Goal: Task Accomplishment & Management: Use online tool/utility

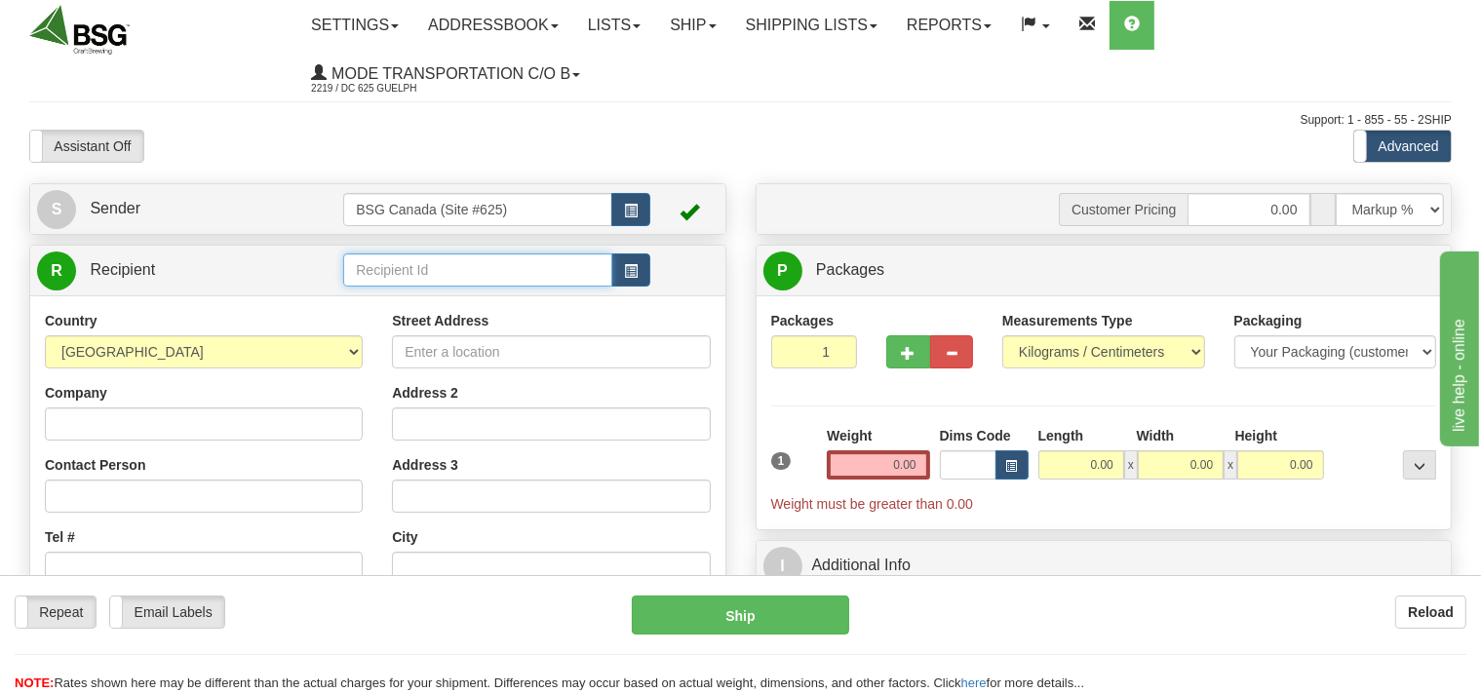
click at [393, 267] on input "text" at bounding box center [477, 270] width 268 height 33
click at [438, 271] on input "text" at bounding box center [477, 270] width 268 height 33
click at [428, 295] on div "EVERGREEN CRAFT ALES INC" at bounding box center [474, 301] width 250 height 21
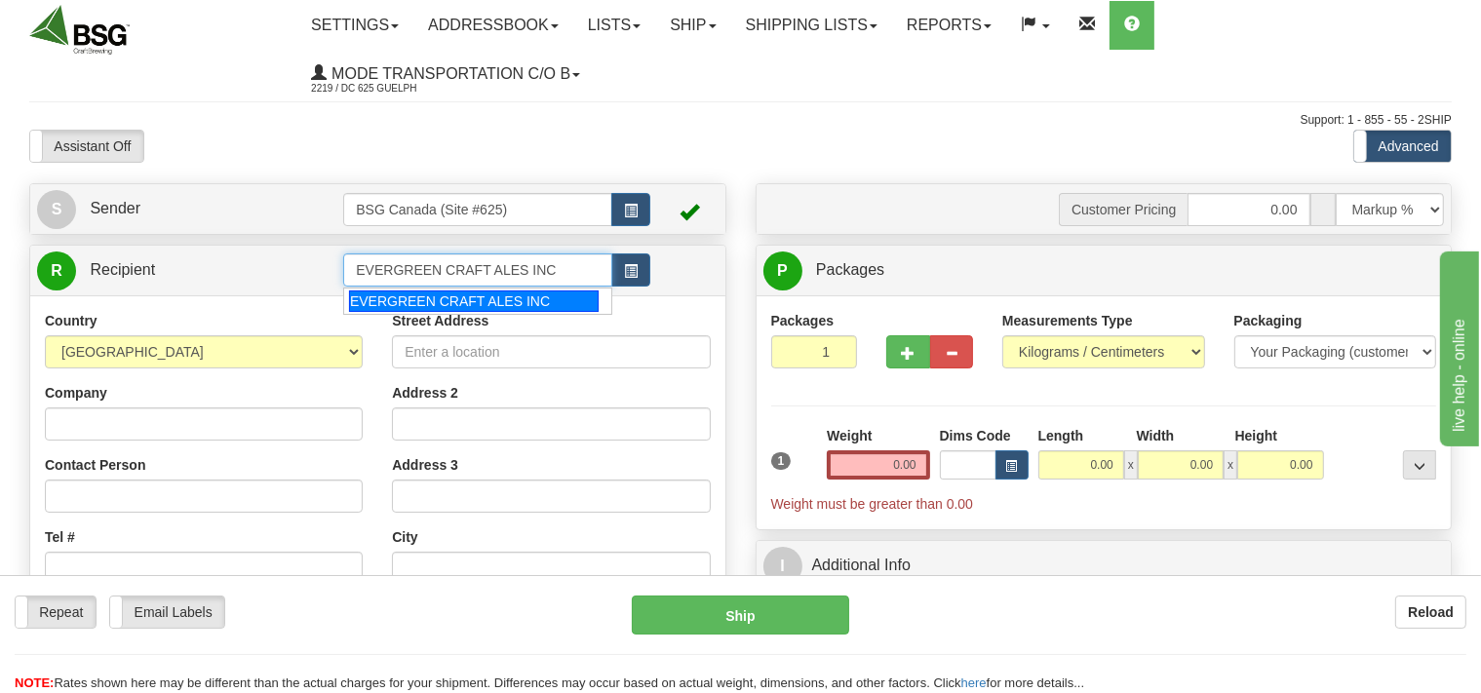
type input "EVERGREEN CRAFT ALES INC"
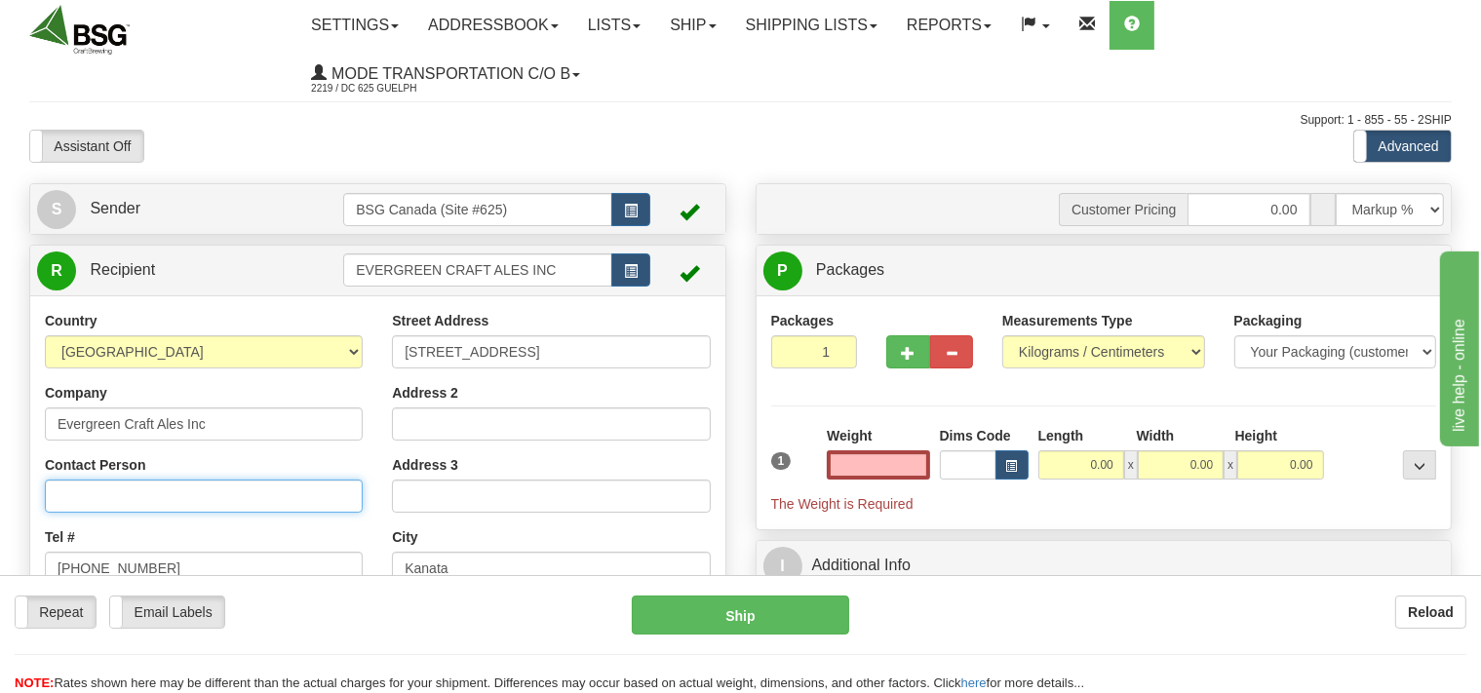
type input "0.00"
click at [138, 489] on input "Contact Person" at bounding box center [204, 496] width 318 height 33
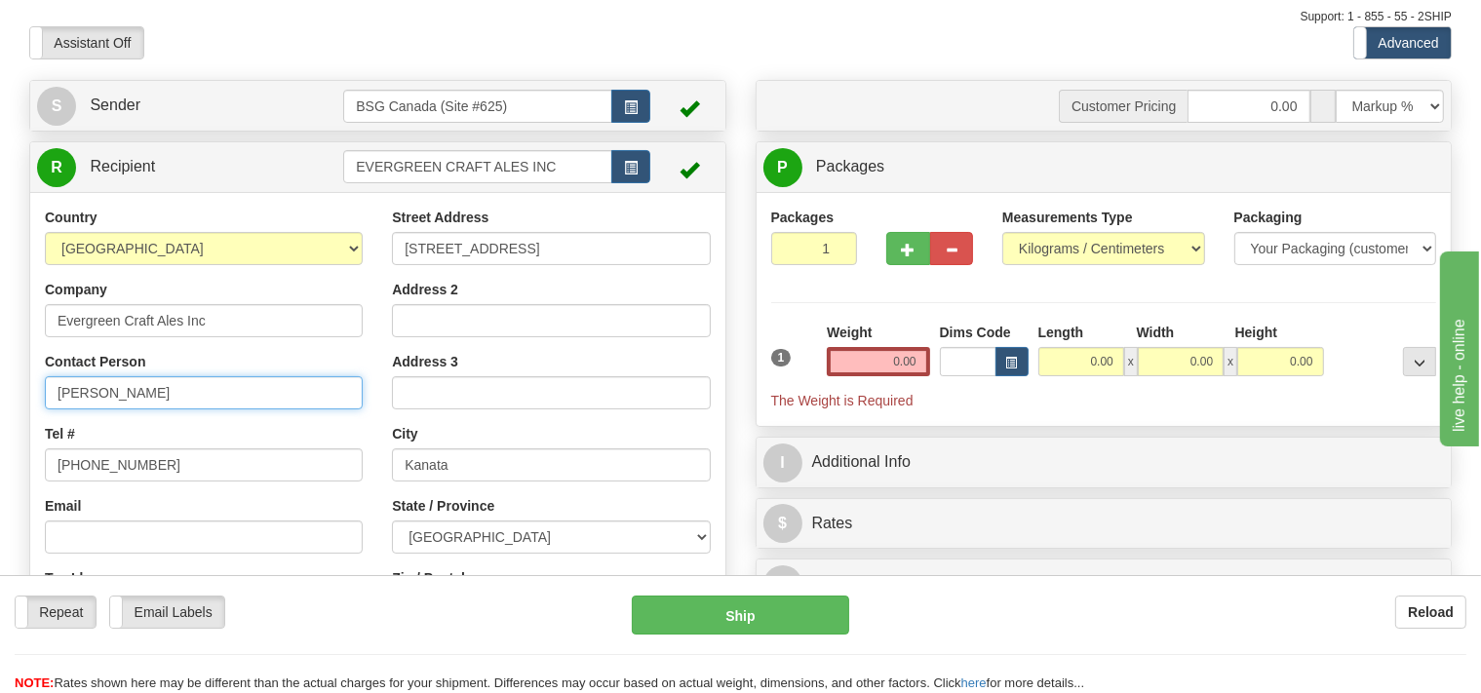
scroll to position [206, 0]
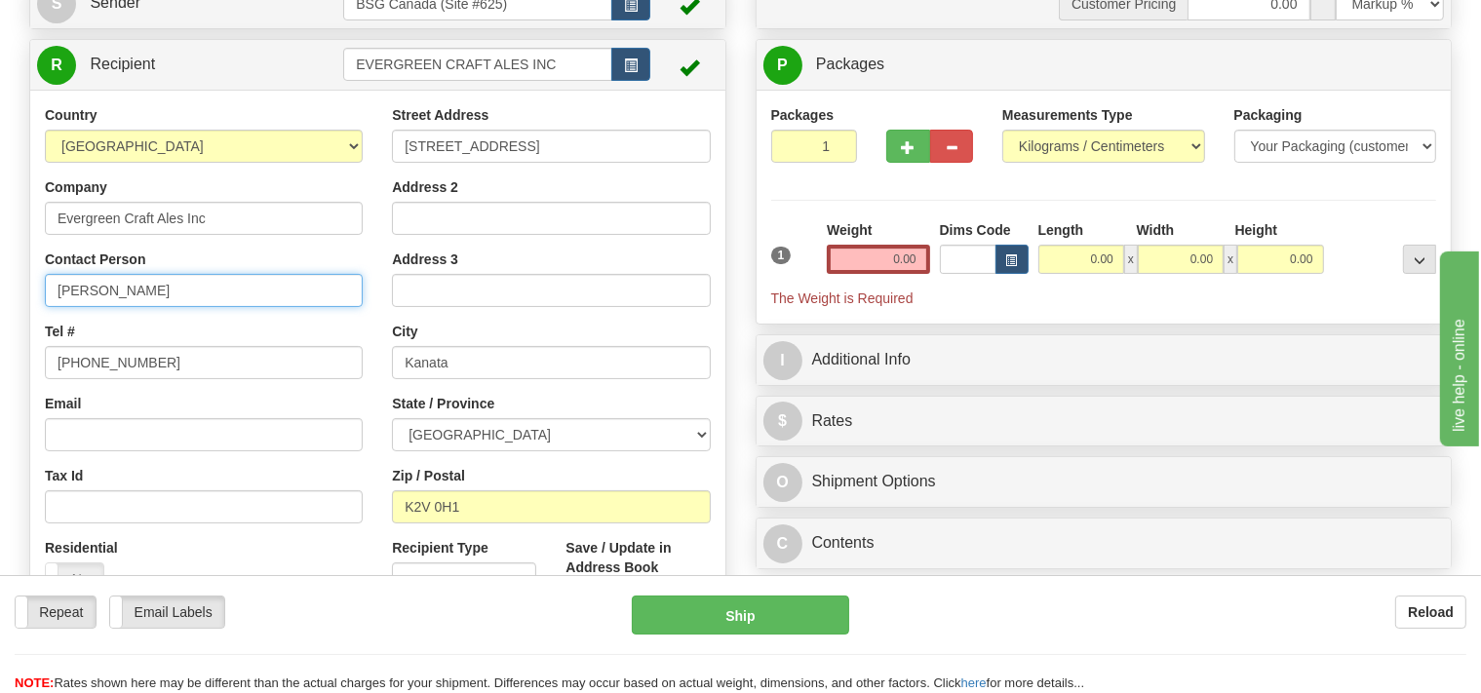
type input "Tim"
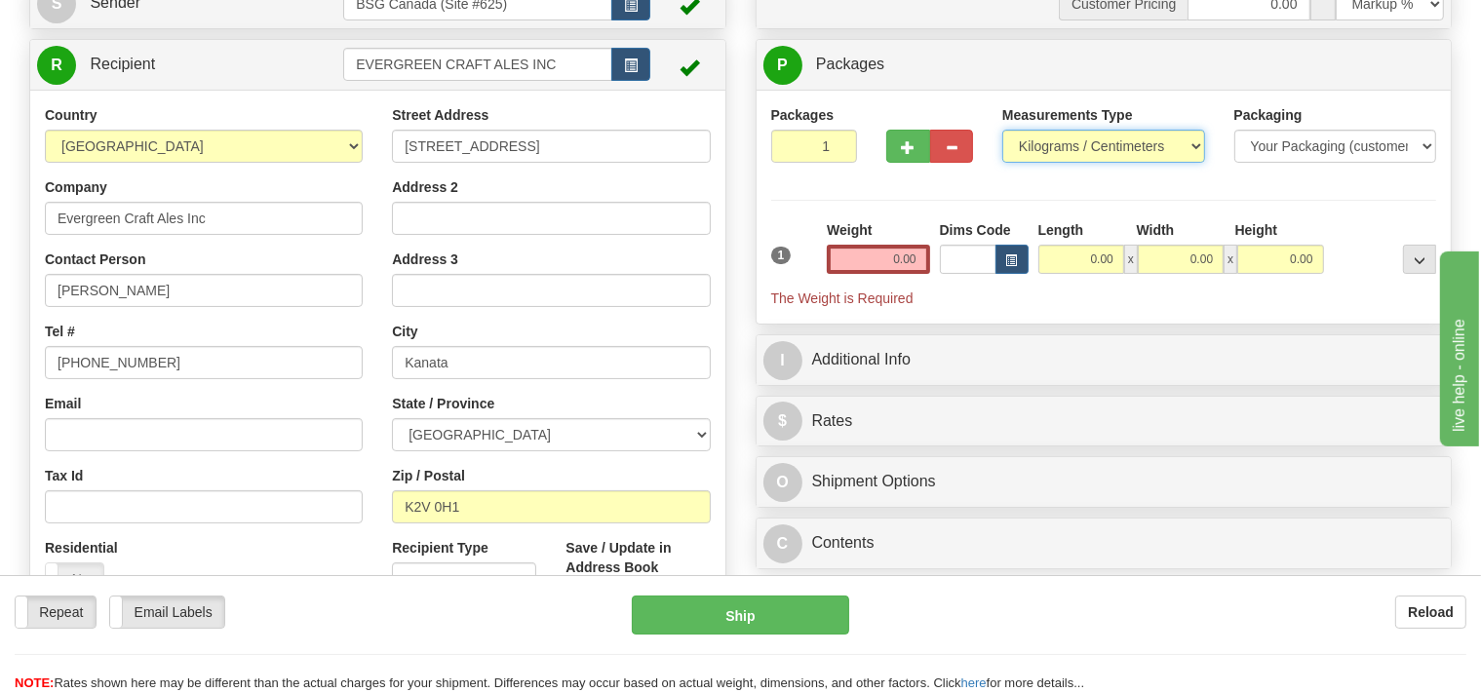
click at [1003, 130] on select "Pounds / Inches Kilograms / Centimeters" at bounding box center [1104, 146] width 203 height 33
select select "0"
click option "Pounds / Inches" at bounding box center [0, 0] width 0 height 0
click at [839, 144] on input "2" at bounding box center [814, 146] width 87 height 33
click at [839, 144] on input "3" at bounding box center [814, 146] width 87 height 33
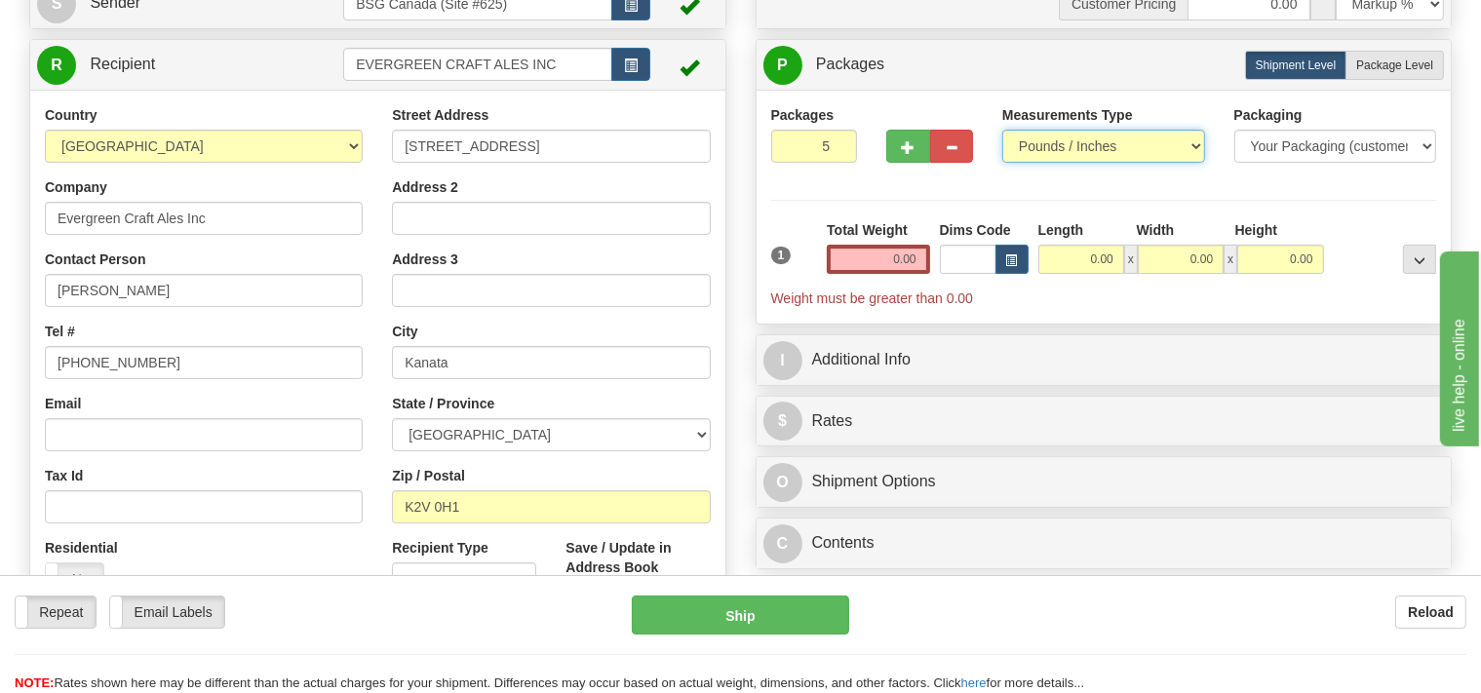
click at [839, 144] on input "5" at bounding box center [814, 146] width 87 height 33
type input "4"
click at [843, 151] on input "4" at bounding box center [814, 146] width 87 height 33
click at [876, 255] on input "0.00" at bounding box center [878, 259] width 102 height 29
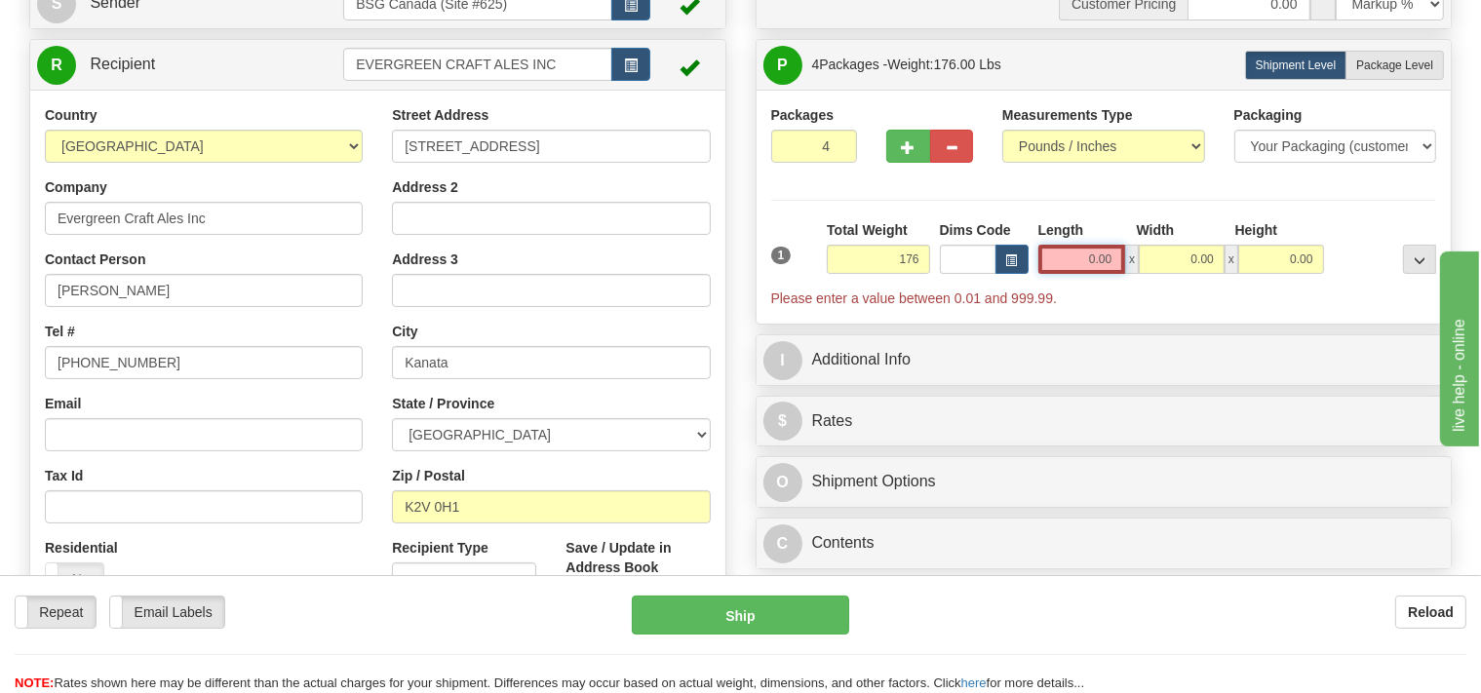
type input "176.00"
click at [1057, 261] on input "0.00" at bounding box center [1083, 259] width 88 height 29
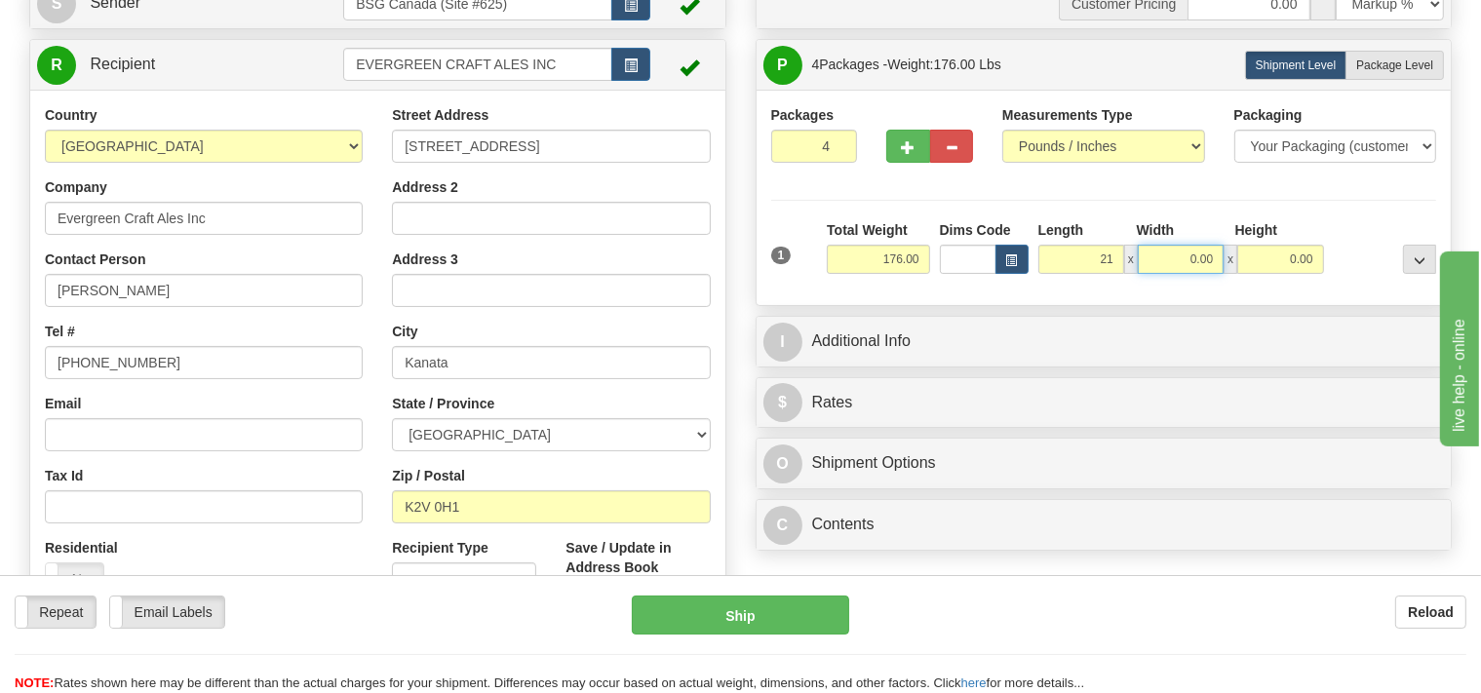
type input "21.00"
click at [1181, 255] on input "0.00" at bounding box center [1181, 259] width 86 height 29
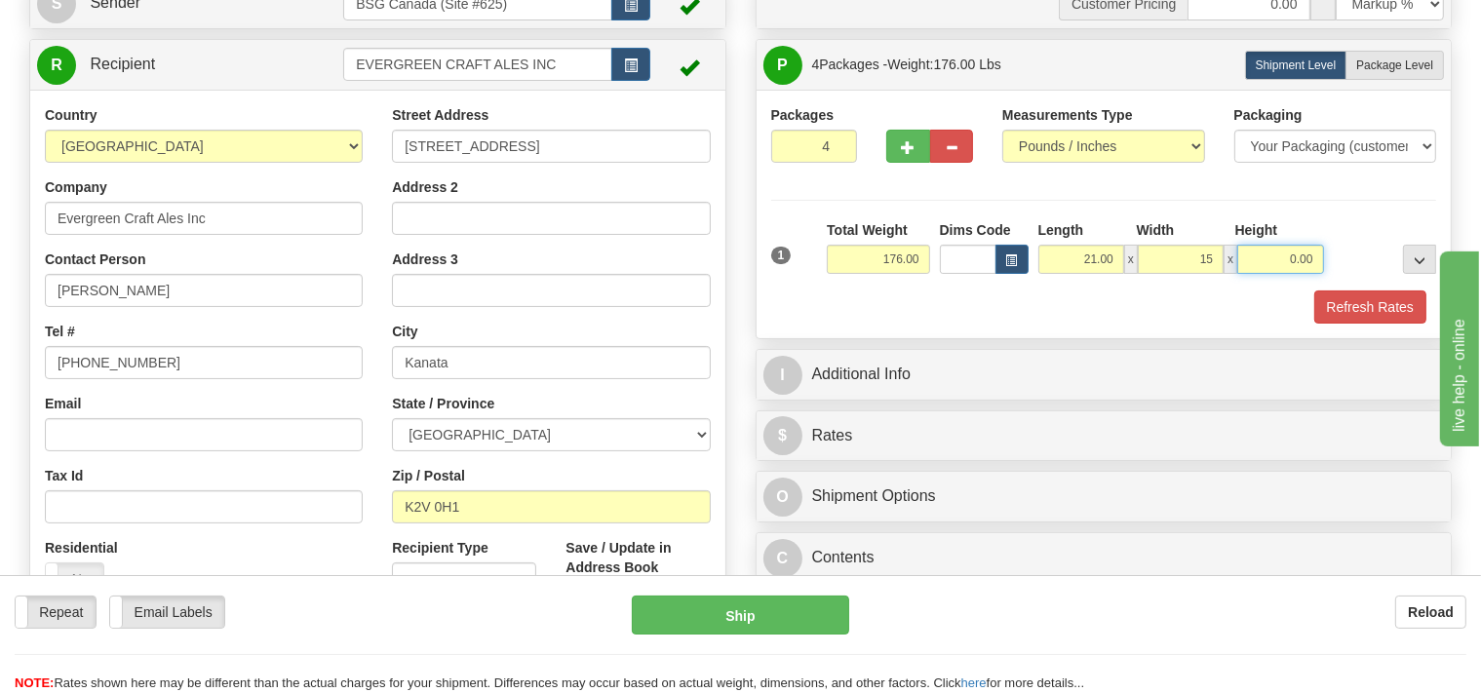
type input "15.00"
click at [1281, 258] on input "0.00" at bounding box center [1281, 259] width 86 height 29
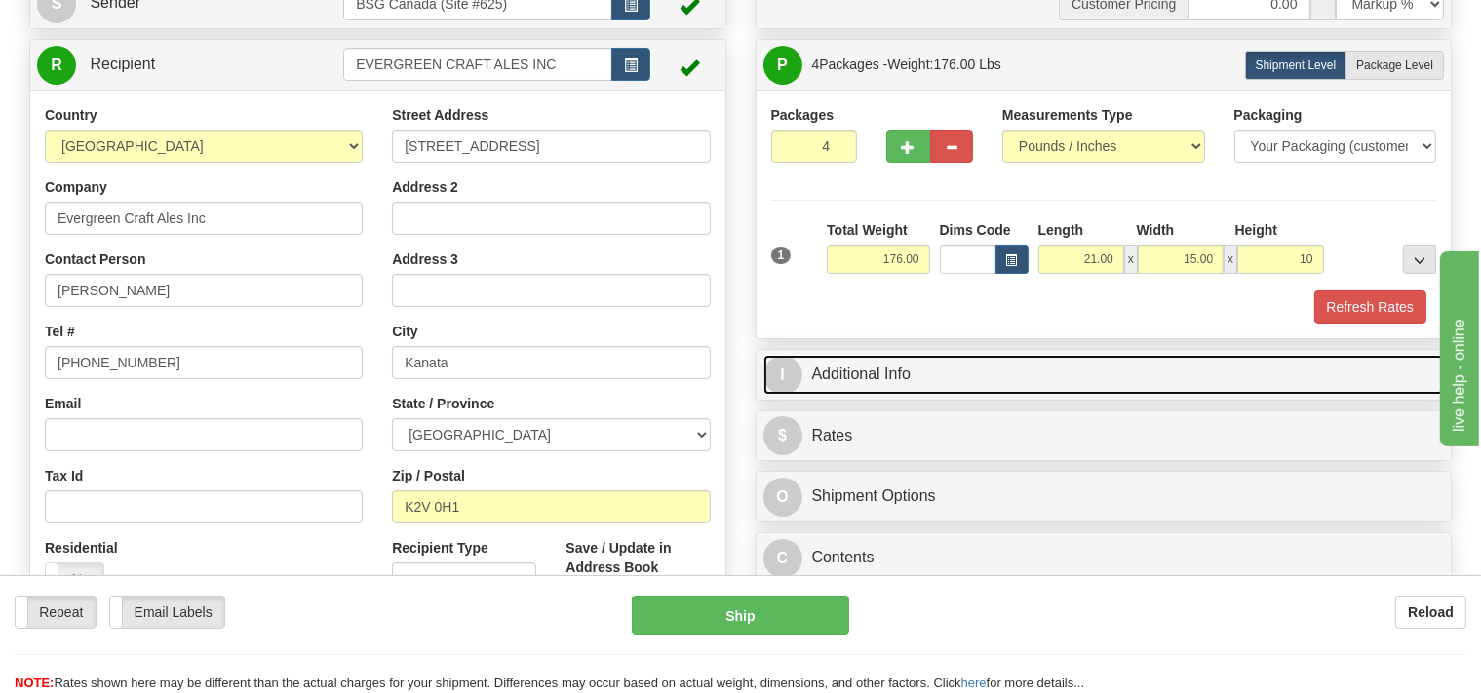
type input "10.00"
click at [969, 379] on link "I Additional Info" at bounding box center [1105, 375] width 682 height 40
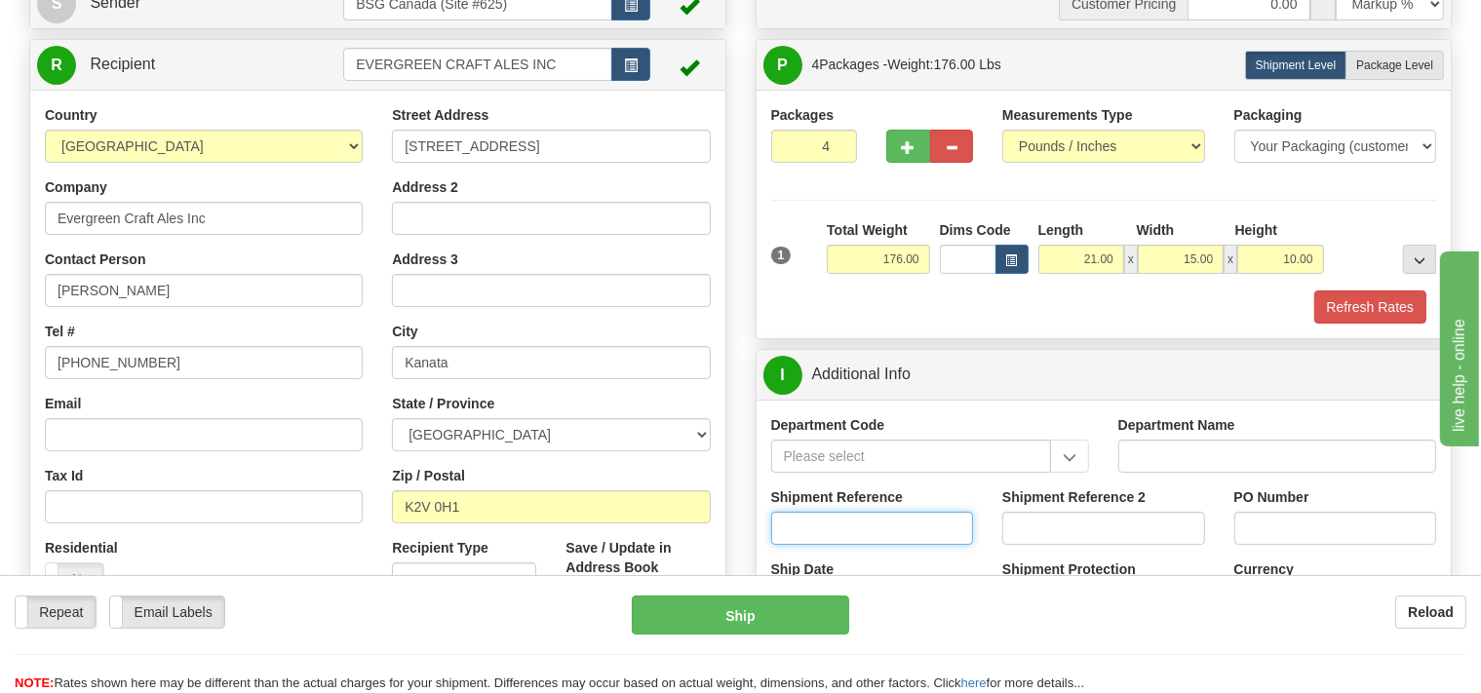
click at [863, 527] on input "Shipment Reference" at bounding box center [872, 528] width 203 height 33
type input "SO170-148209"
click at [1365, 298] on button "Refresh Rates" at bounding box center [1371, 307] width 112 height 33
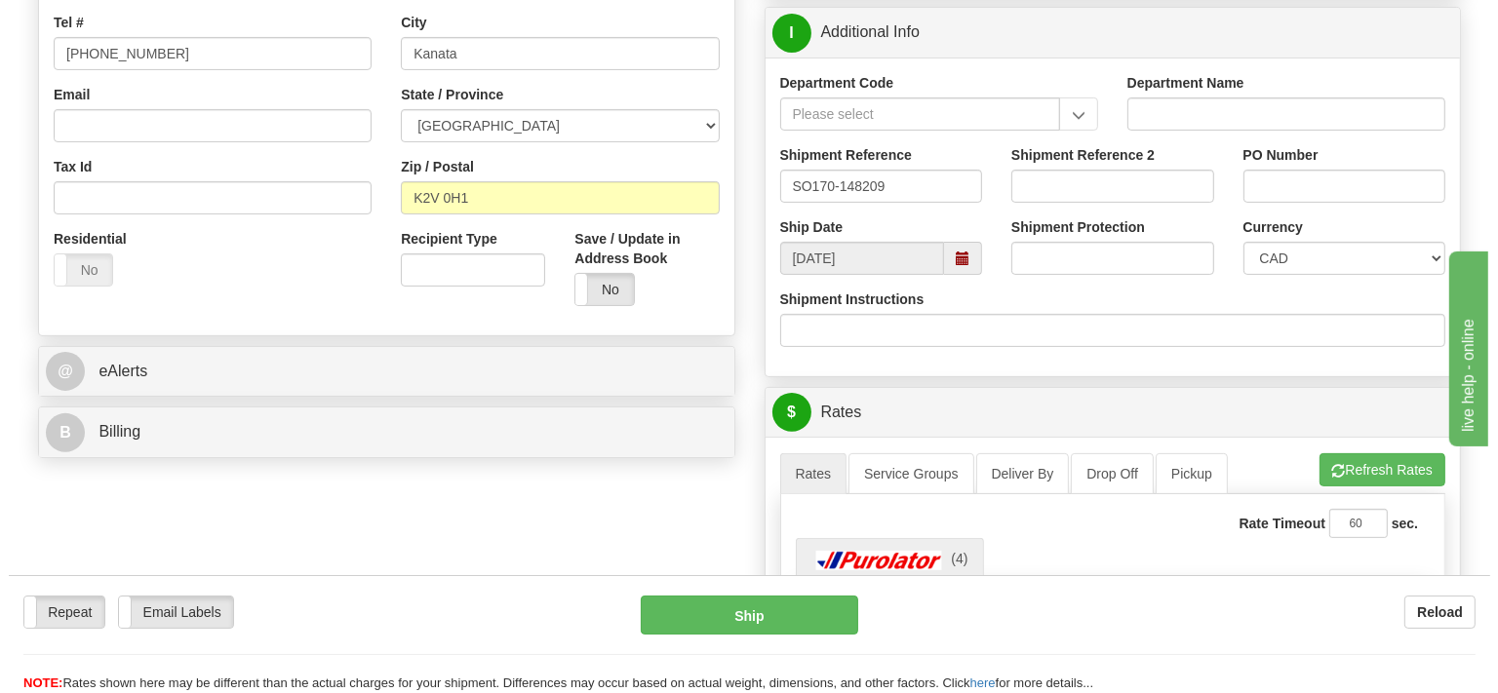
scroll to position [617, 0]
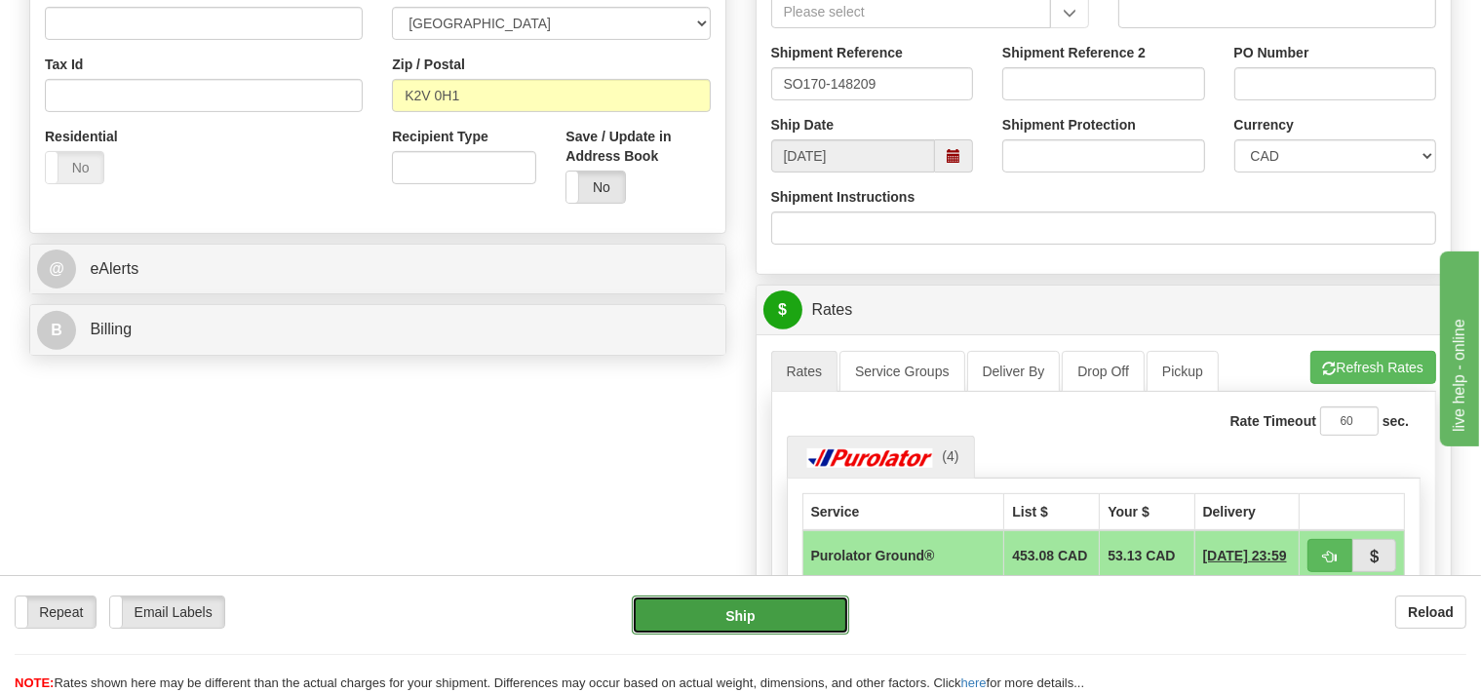
click at [808, 616] on button "Ship" at bounding box center [740, 615] width 217 height 39
type input "260"
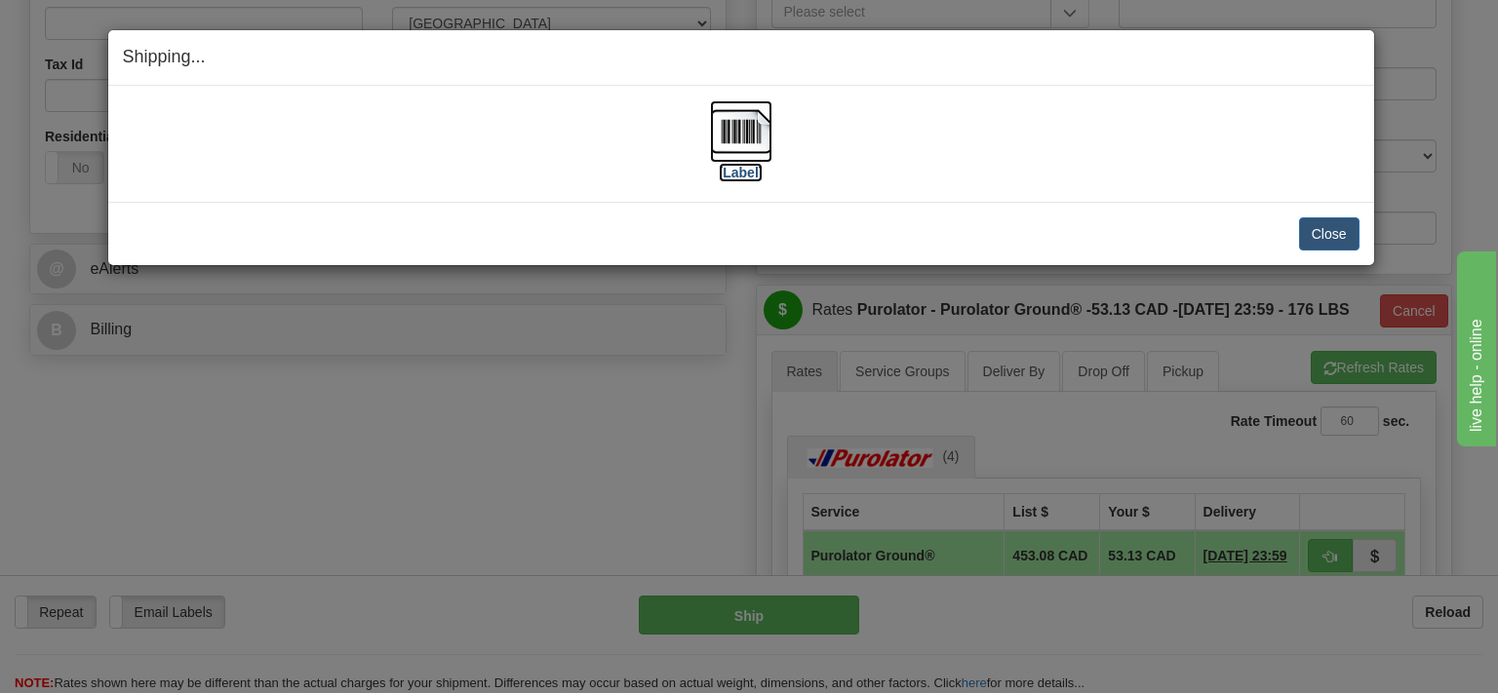
click at [764, 138] on img at bounding box center [741, 131] width 62 height 62
click at [1310, 226] on button "Close" at bounding box center [1329, 233] width 60 height 33
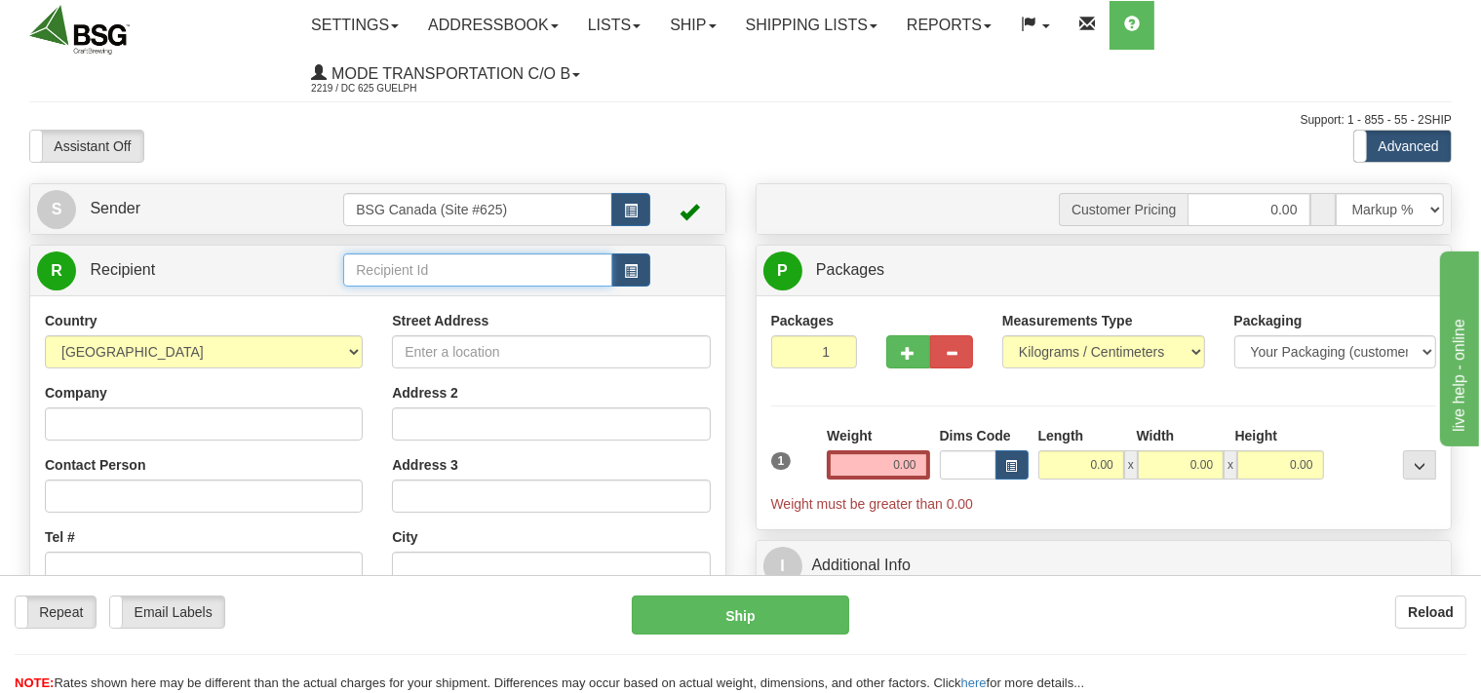
click at [450, 278] on input "text" at bounding box center [477, 270] width 268 height 33
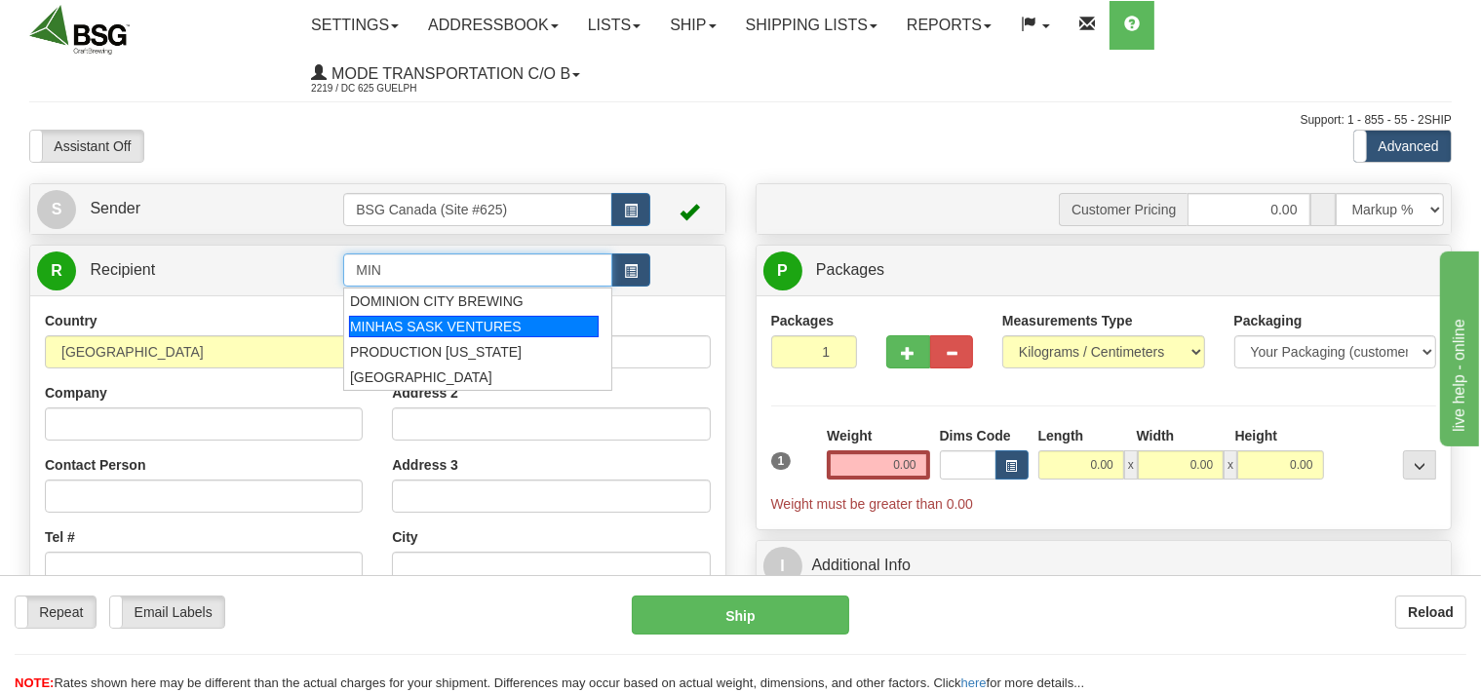
click at [451, 322] on div "MINHAS SASK VENTURES" at bounding box center [474, 326] width 250 height 21
type input "MINHAS SASK VENTURES"
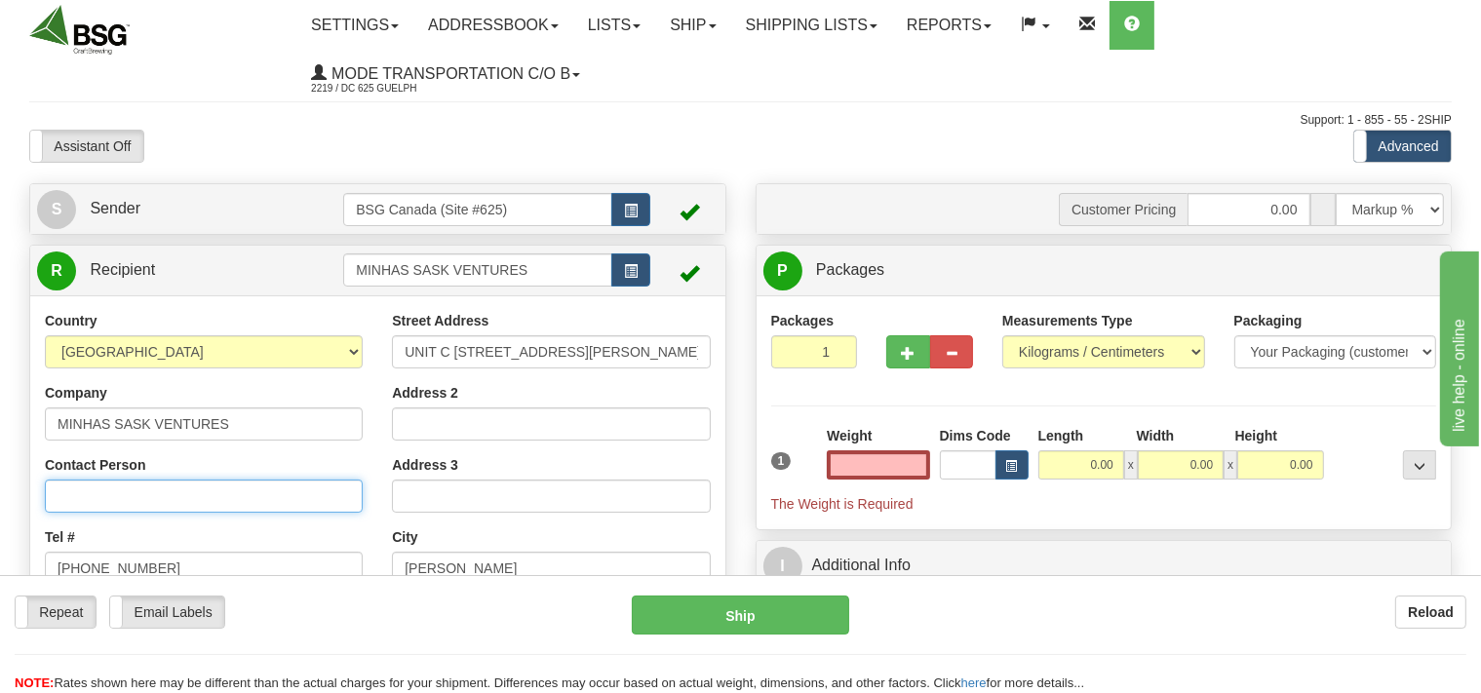
type input "0.00"
click at [236, 496] on input "Contact Person" at bounding box center [204, 496] width 318 height 33
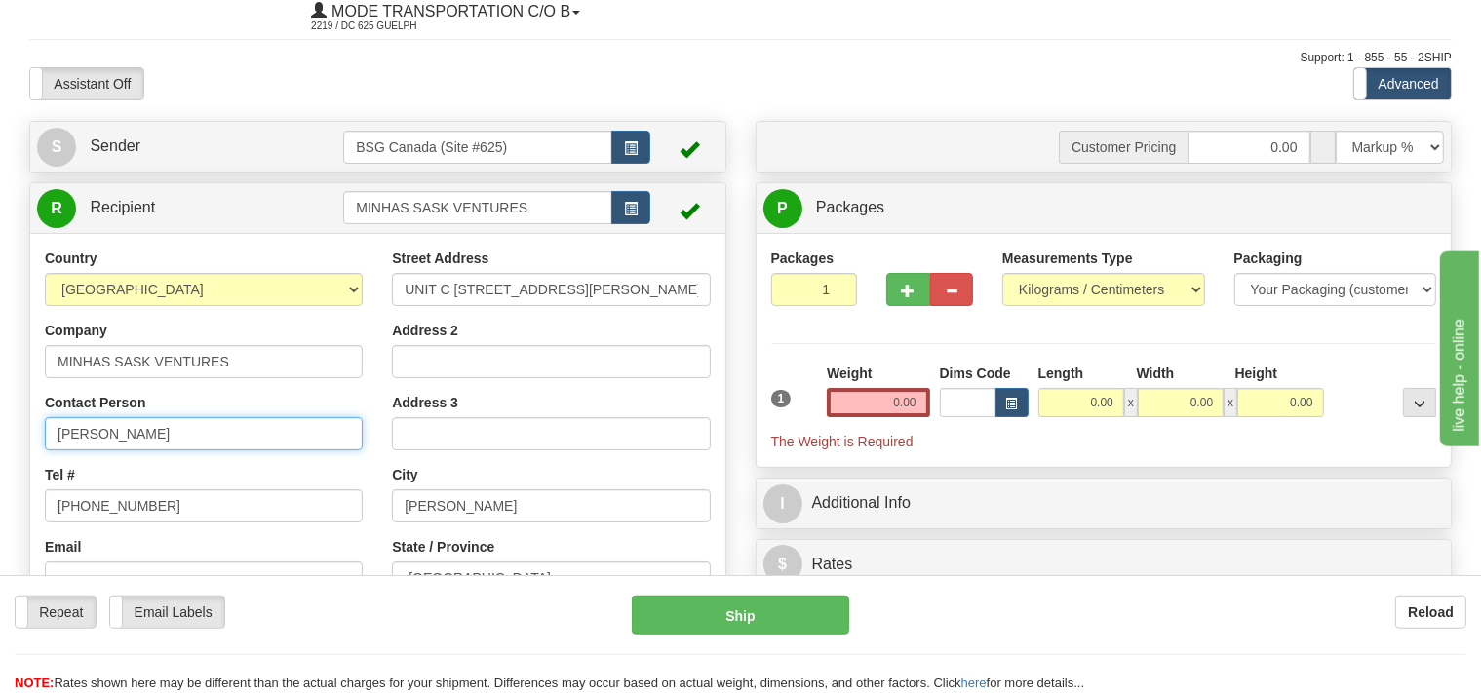
scroll to position [102, 0]
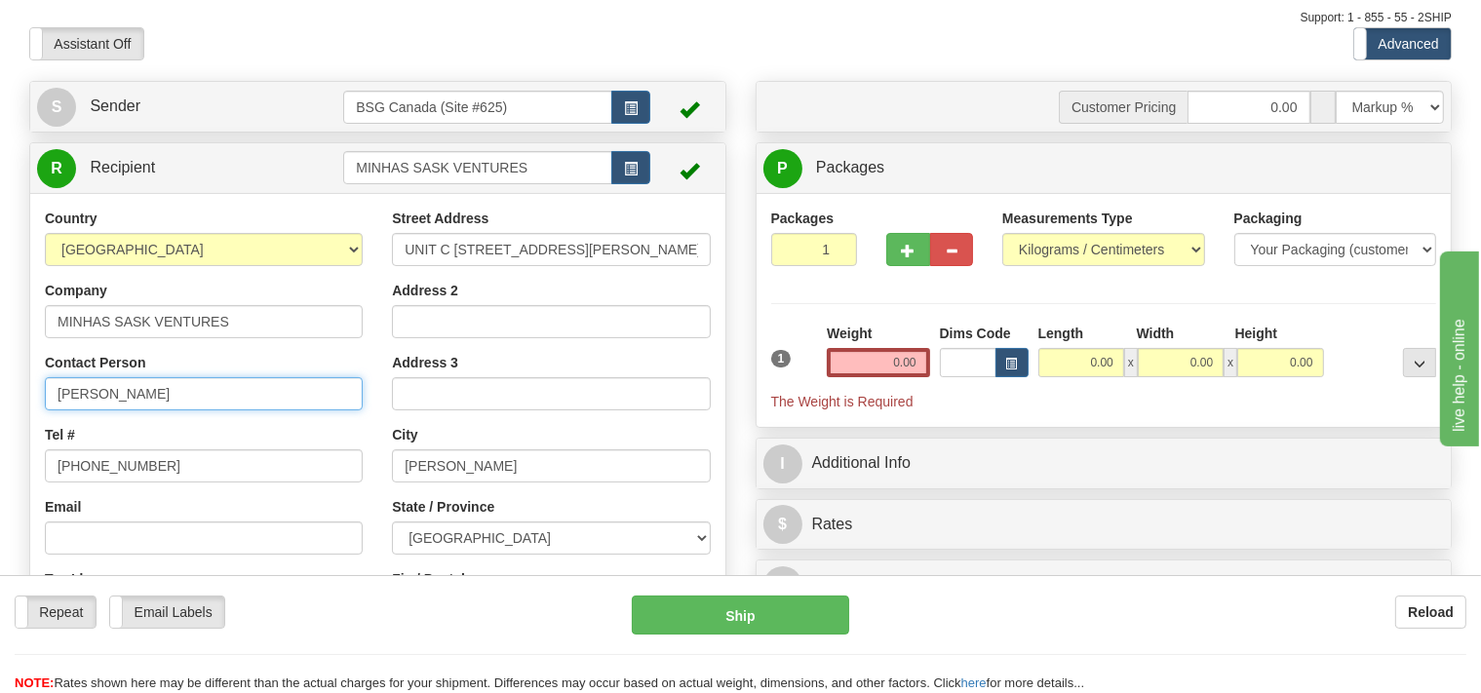
type input "[PERSON_NAME]"
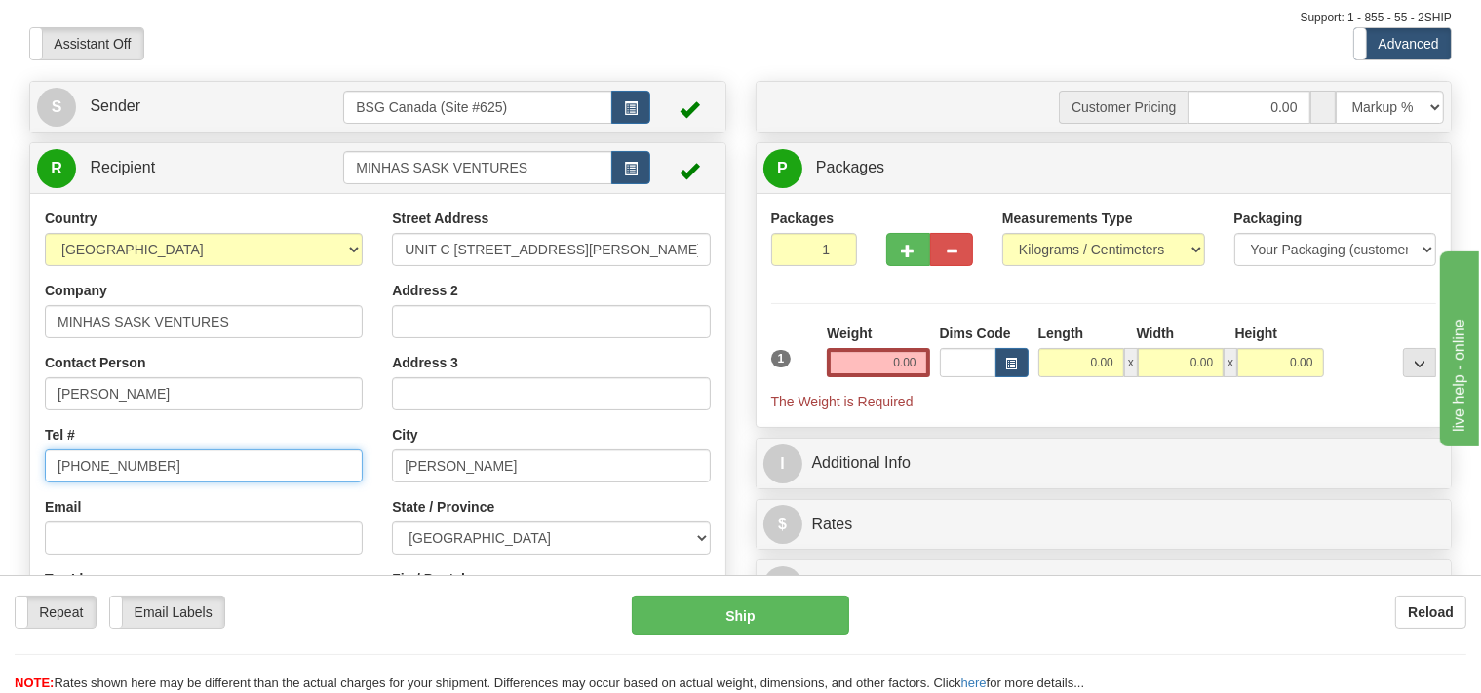
drag, startPoint x: 169, startPoint y: 471, endPoint x: 0, endPoint y: 470, distance: 168.7
click at [45, 470] on input "[PHONE_NUMBER]" at bounding box center [204, 466] width 318 height 33
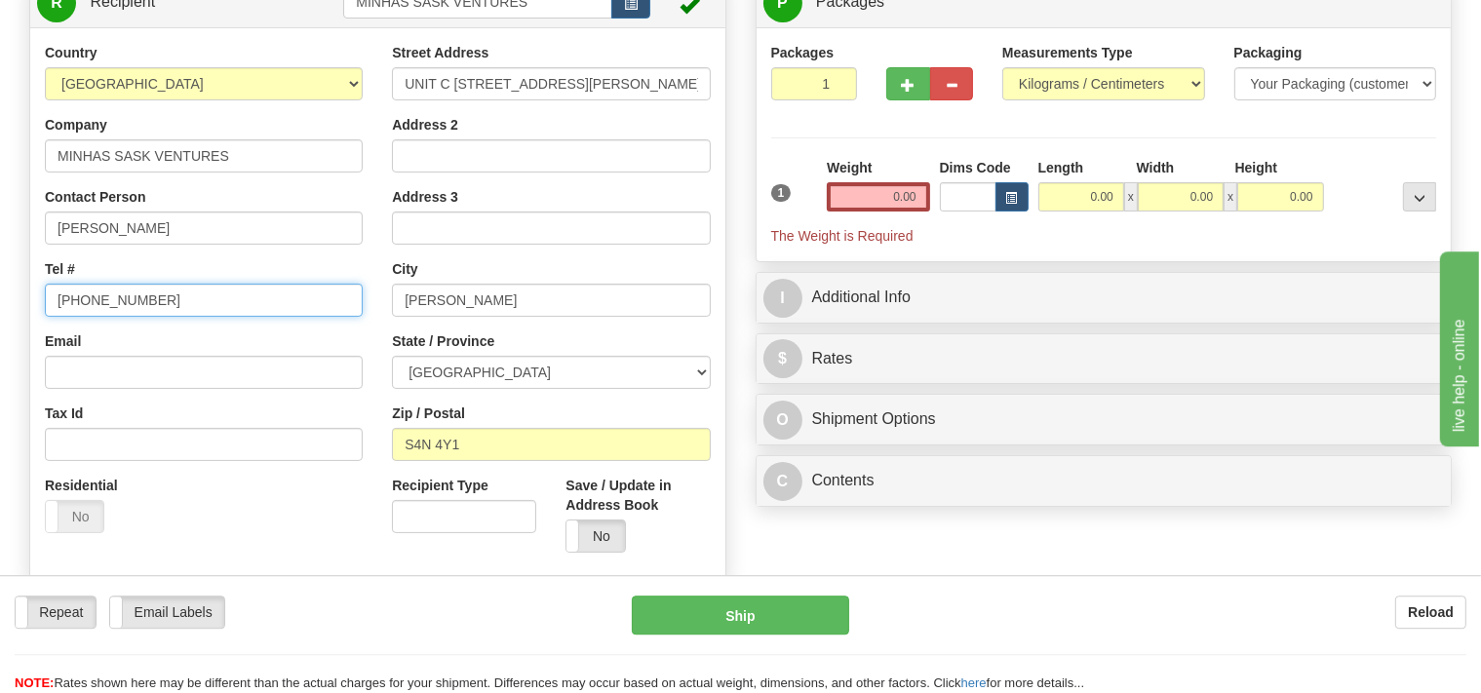
scroll to position [308, 0]
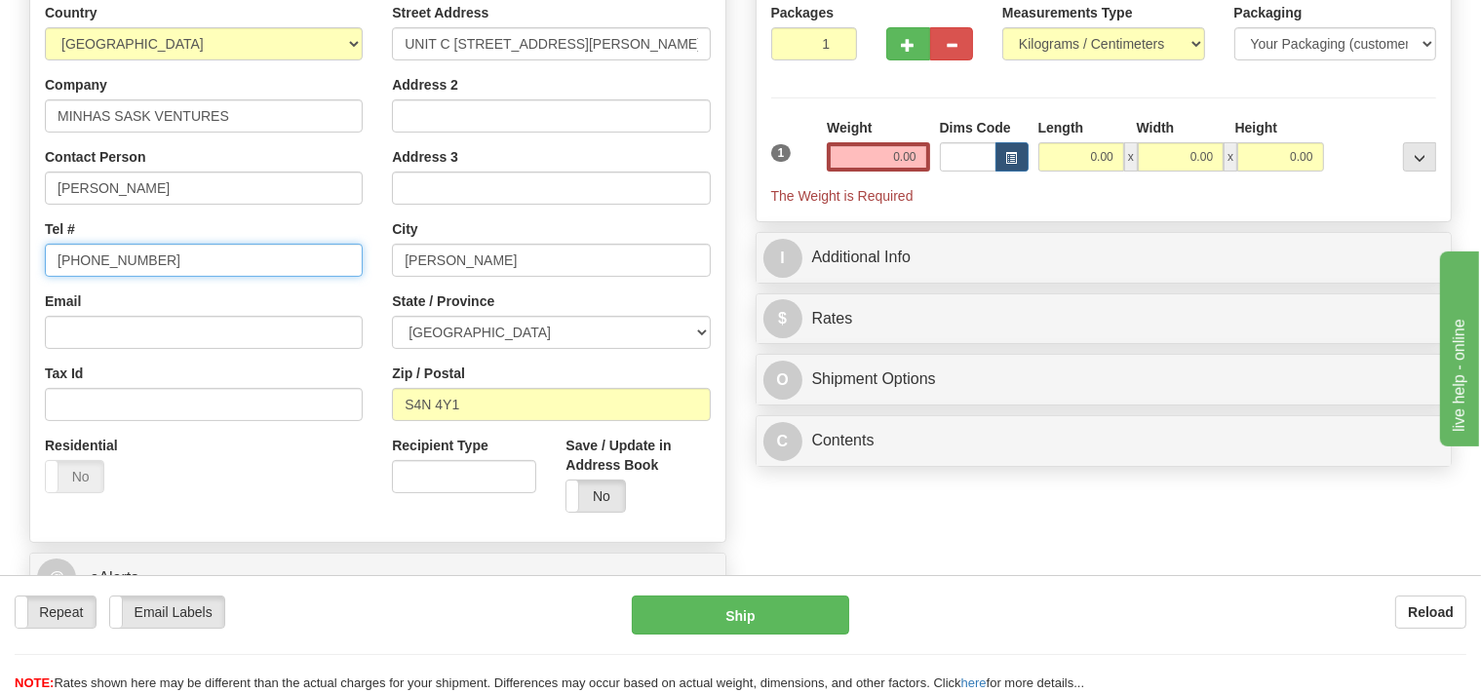
type input "[PHONE_NUMBER]"
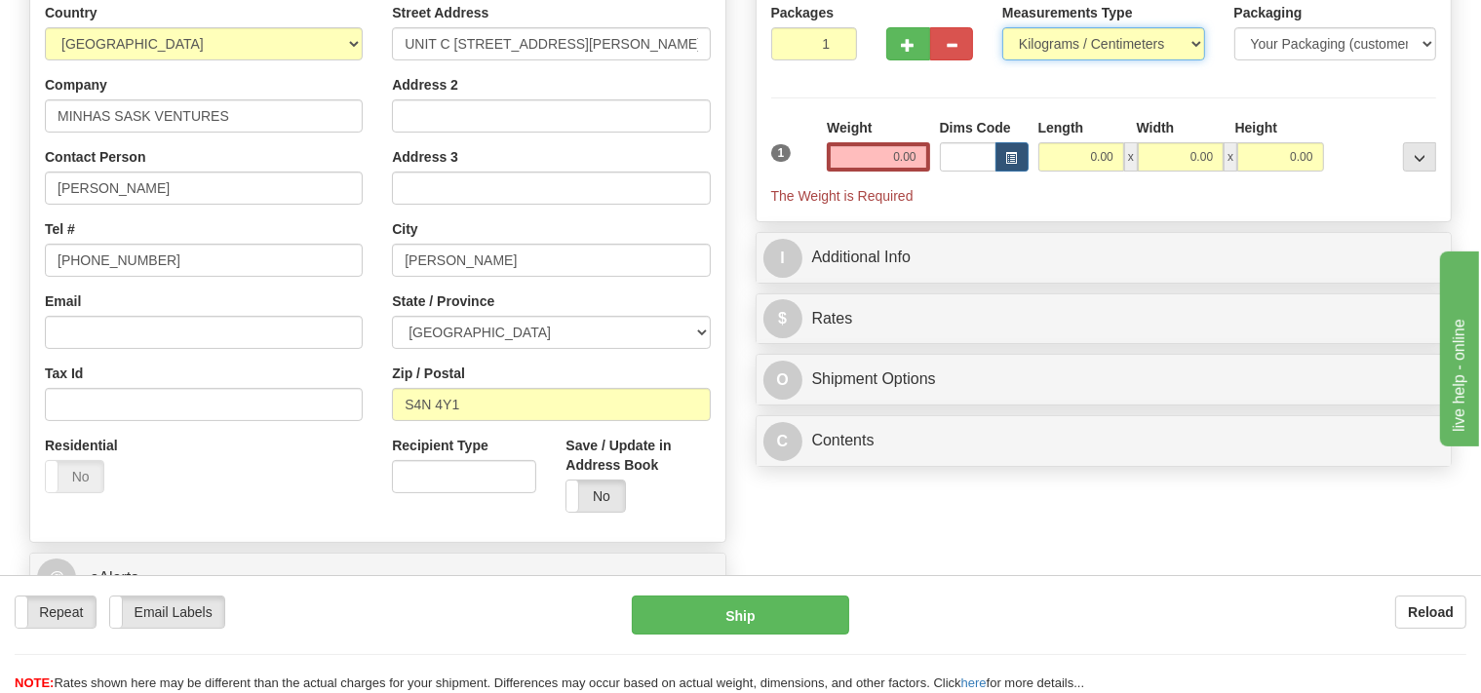
click at [1003, 27] on select "Pounds / Inches Kilograms / Centimeters" at bounding box center [1104, 43] width 203 height 33
select select "0"
click option "Pounds / Inches" at bounding box center [0, 0] width 0 height 0
click at [874, 158] on input "0.00" at bounding box center [878, 156] width 102 height 29
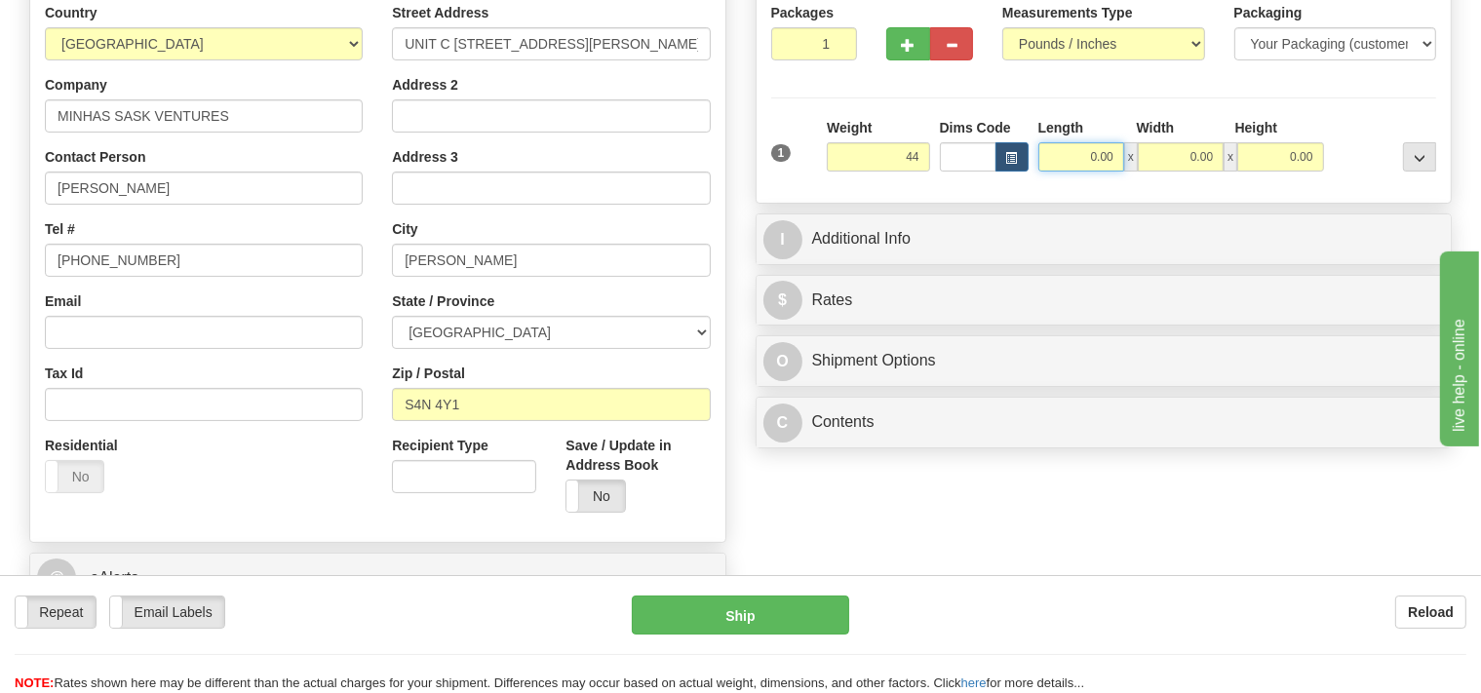
type input "44.00"
click at [1071, 151] on input "0.00" at bounding box center [1082, 156] width 86 height 29
type input "31.00"
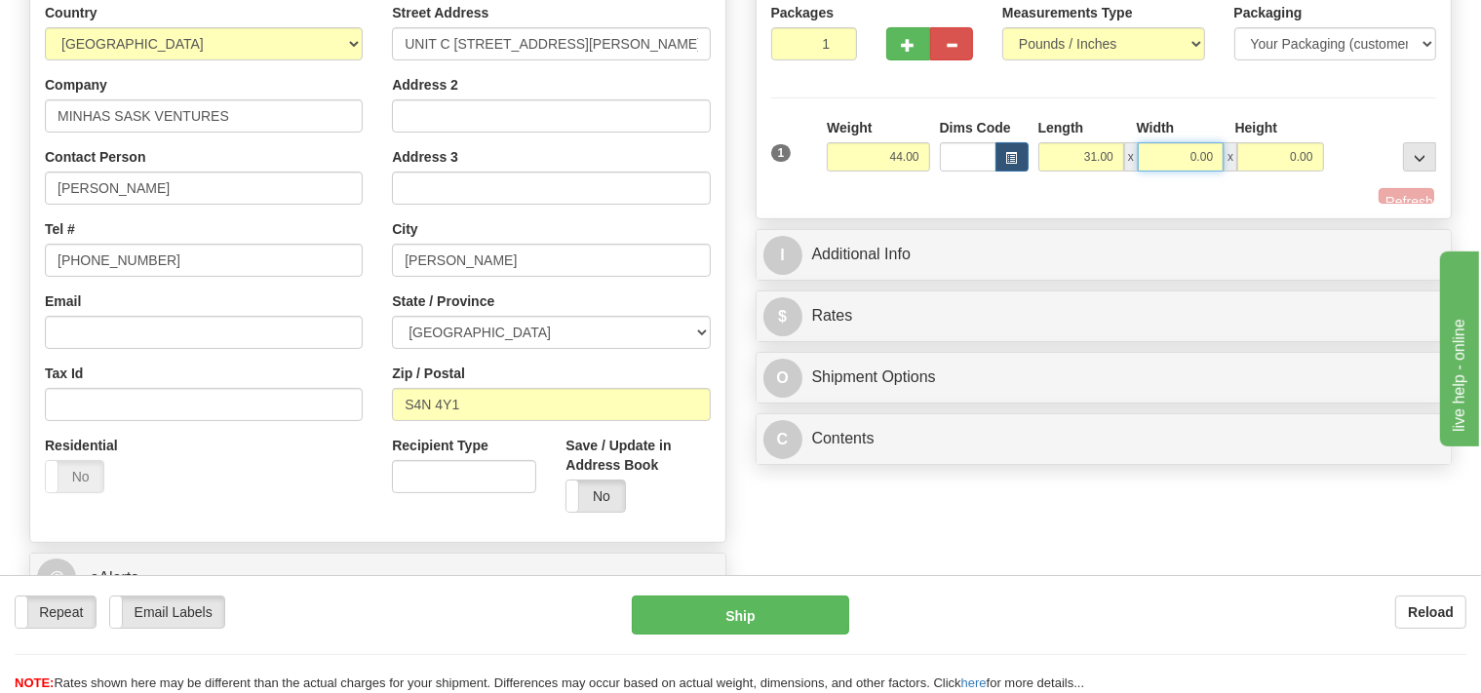
click at [1162, 150] on input "0.00" at bounding box center [1181, 156] width 86 height 29
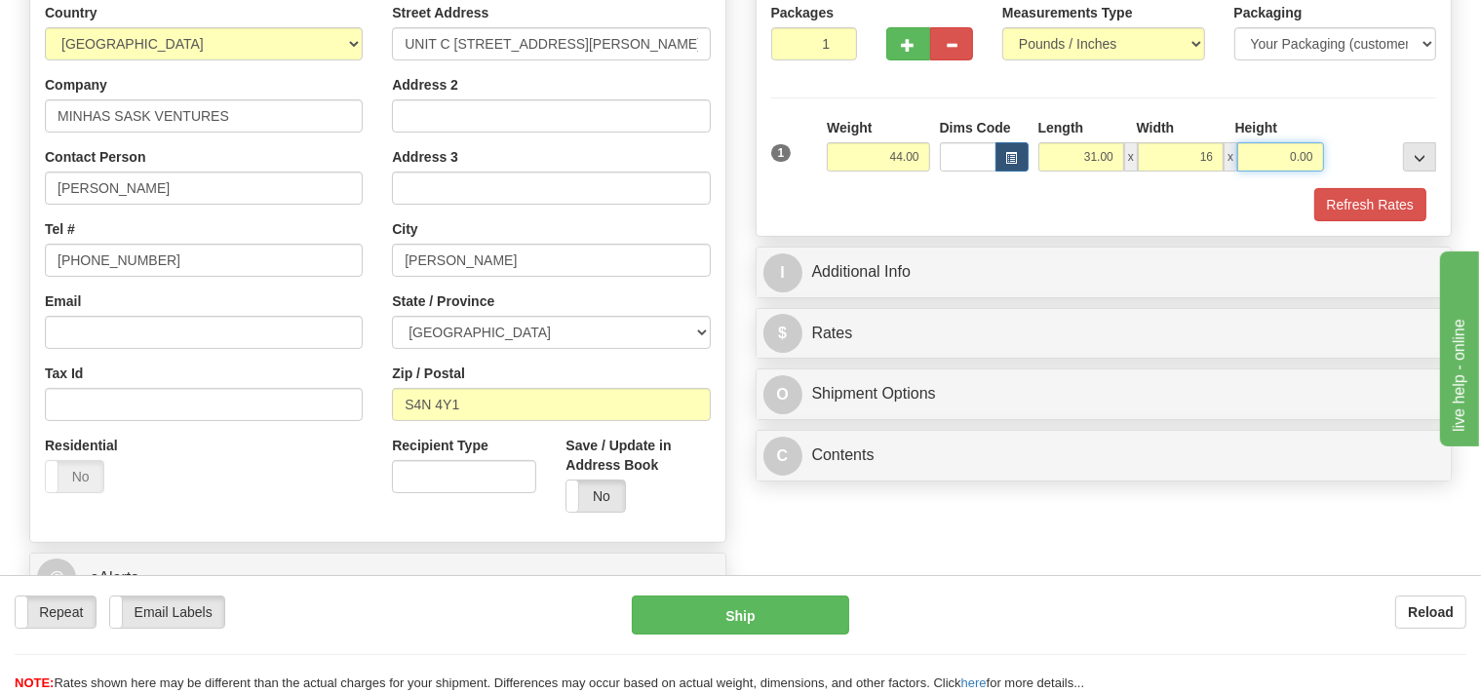
type input "16.00"
click at [1272, 161] on input "0.00" at bounding box center [1281, 156] width 86 height 29
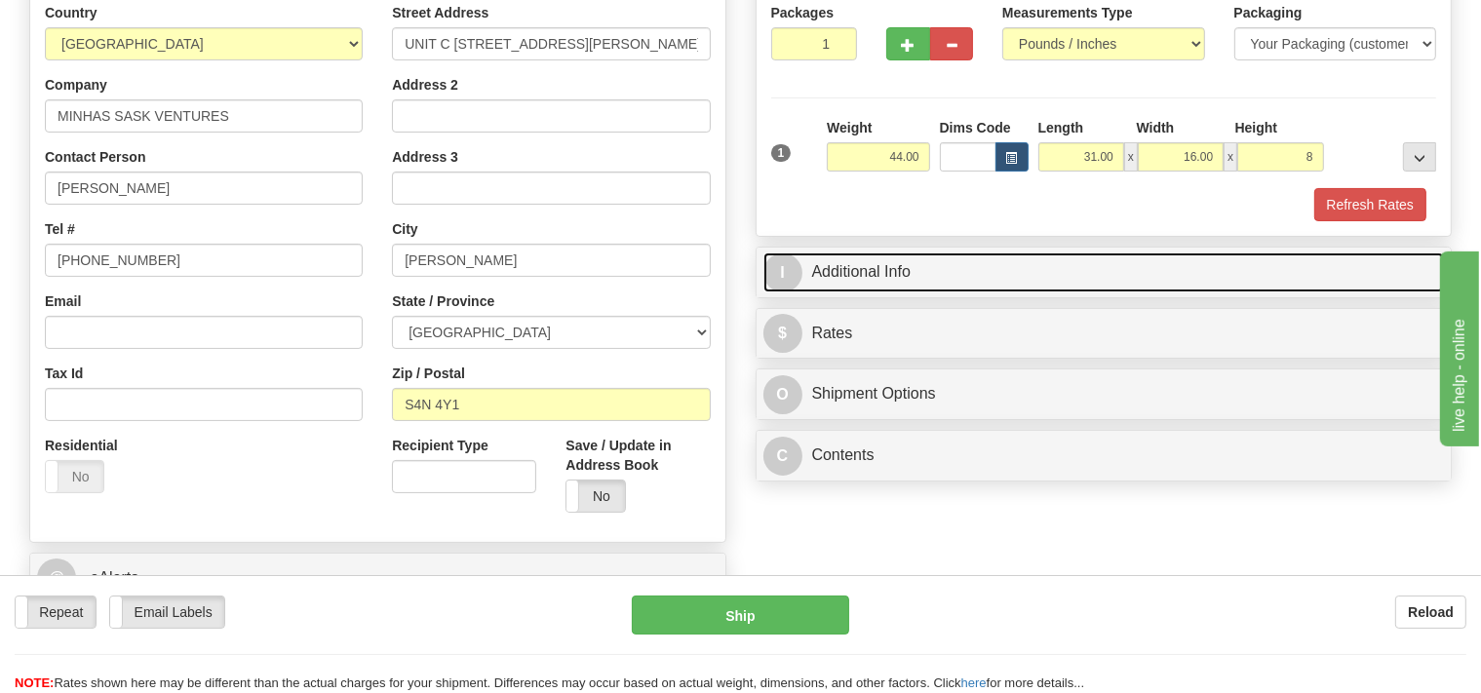
type input "8.00"
click at [984, 266] on link "I Additional Info" at bounding box center [1105, 273] width 682 height 40
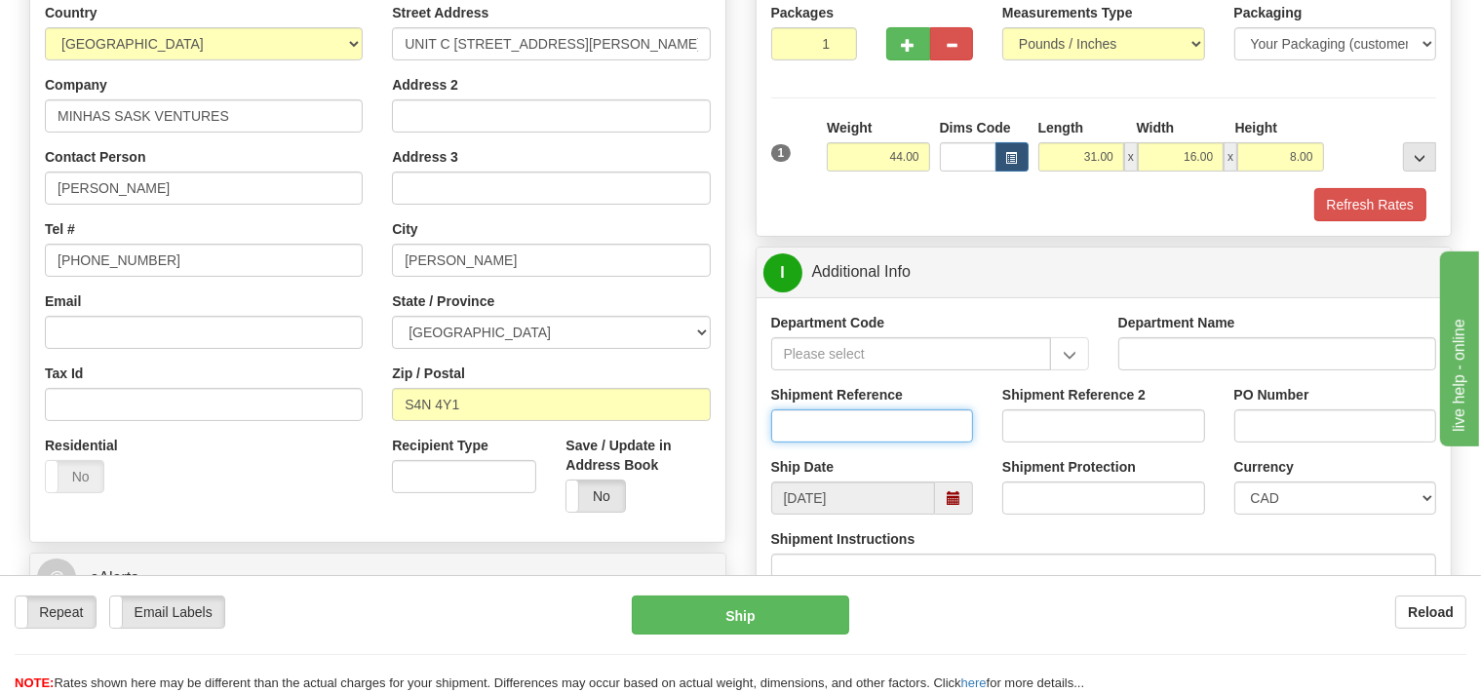
click at [825, 412] on input "Shipment Reference" at bounding box center [872, 426] width 203 height 33
type input "SO170-148993"
click at [1360, 198] on button "Refresh Rates" at bounding box center [1371, 204] width 112 height 33
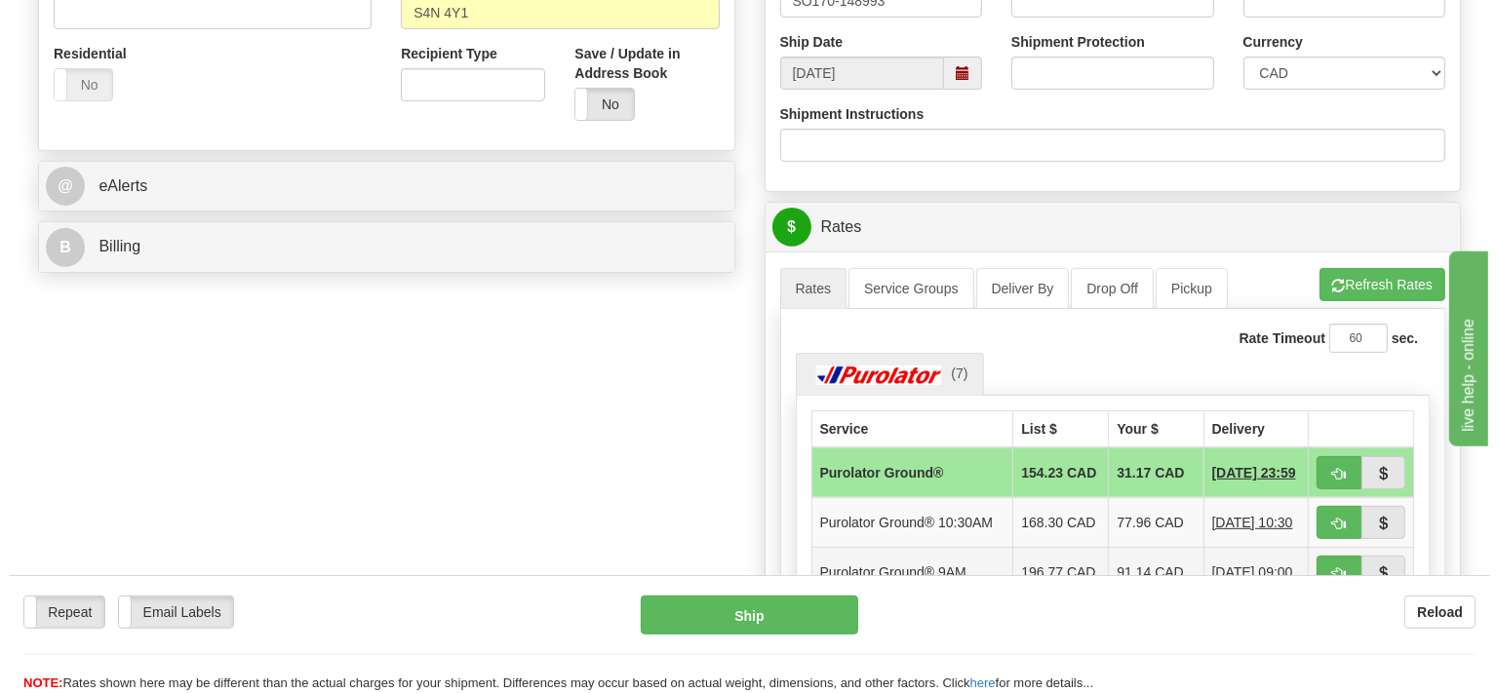
scroll to position [721, 0]
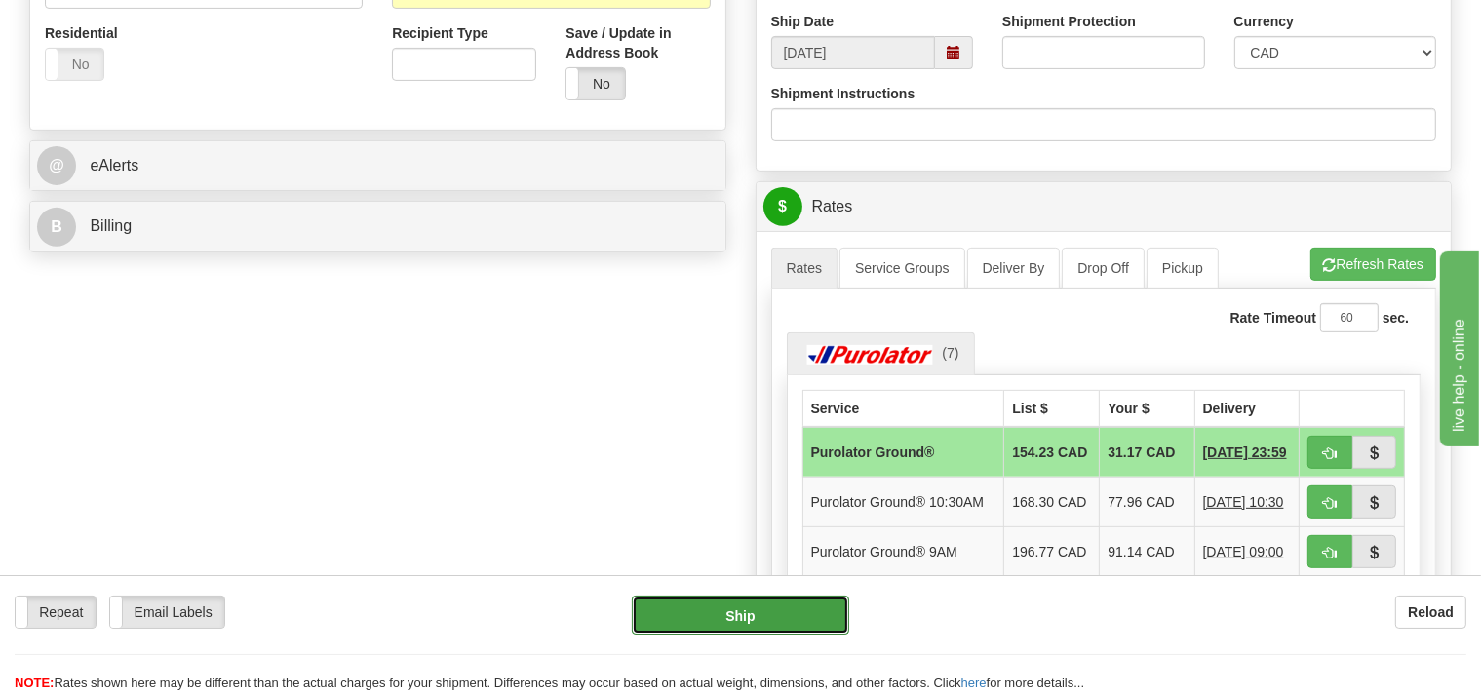
click at [786, 622] on button "Ship" at bounding box center [740, 615] width 217 height 39
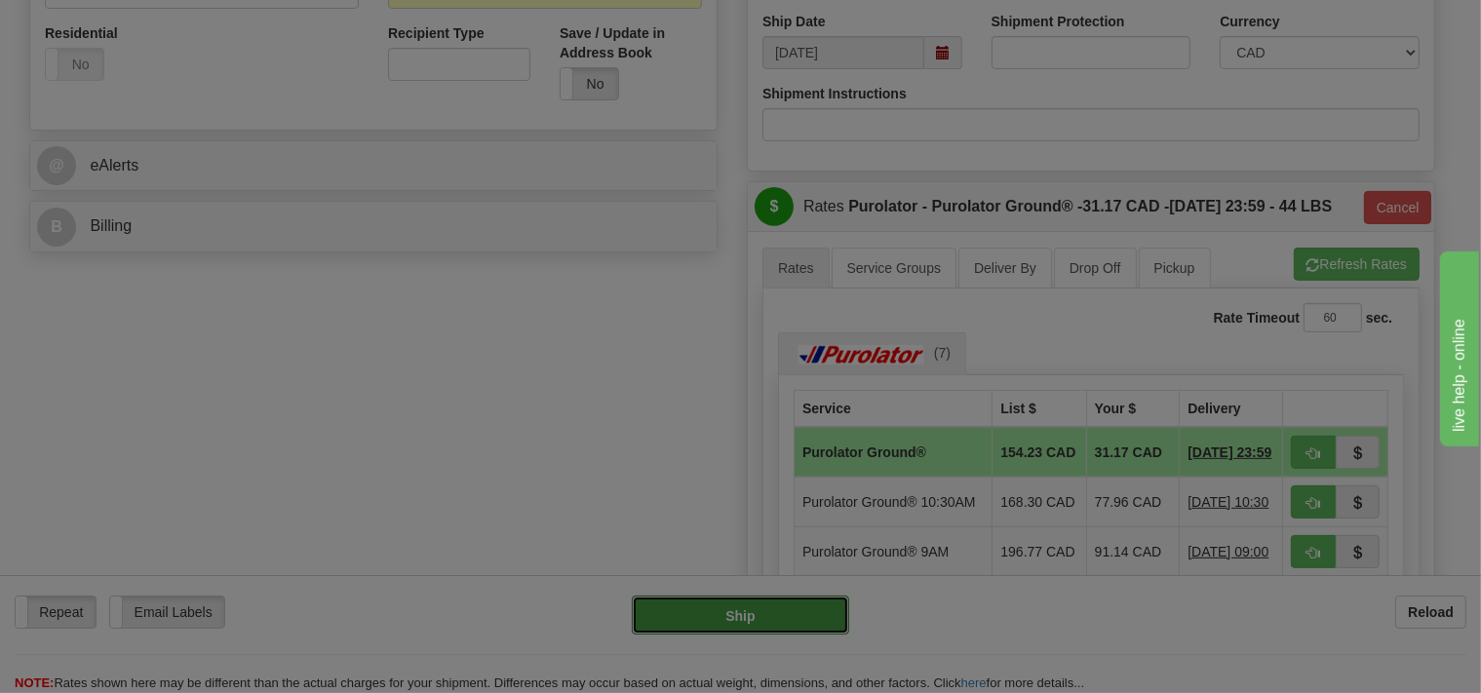
type input "260"
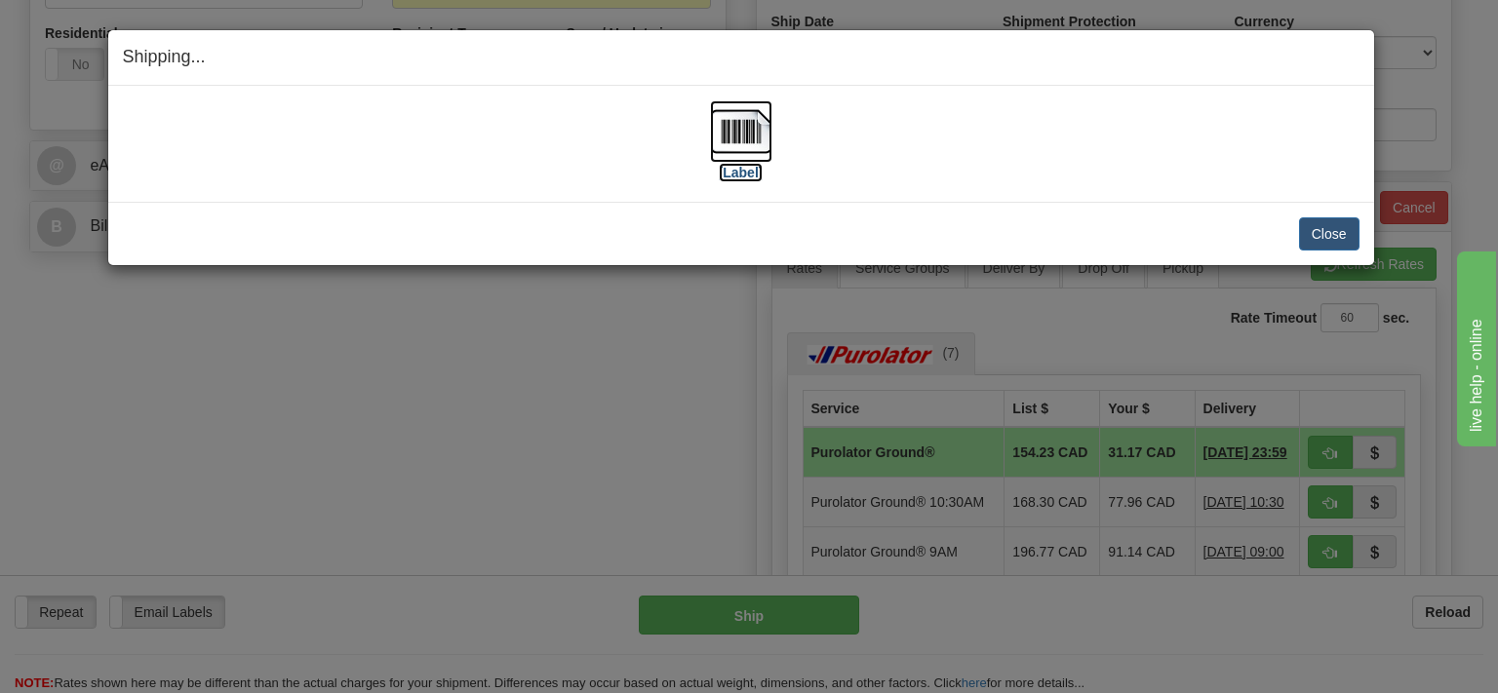
click at [739, 140] on img at bounding box center [741, 131] width 62 height 62
